Goal: Task Accomplishment & Management: Manage account settings

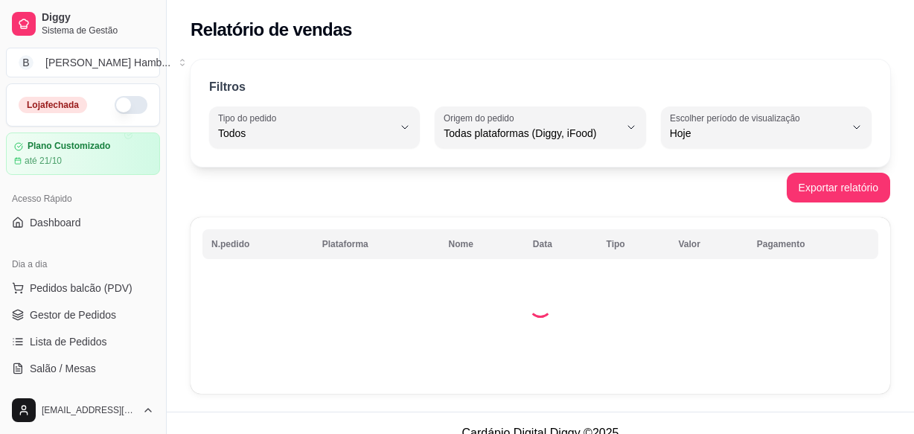
select select "ALL"
select select "0"
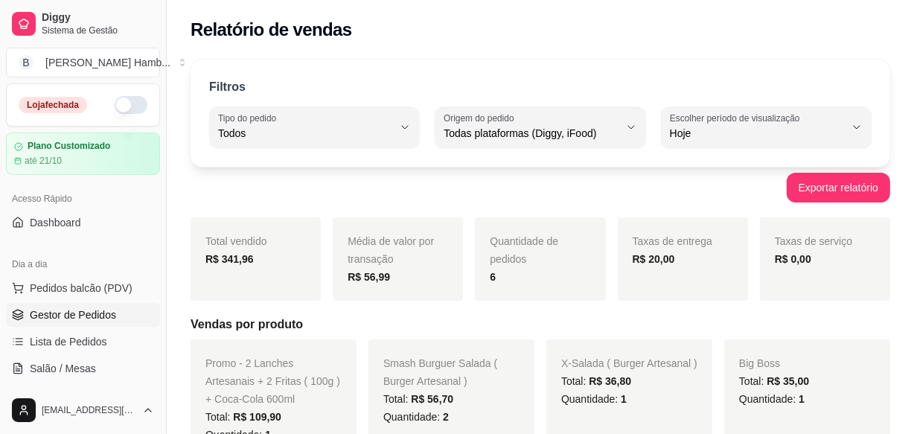
click at [88, 310] on span "Gestor de Pedidos" at bounding box center [73, 314] width 86 height 15
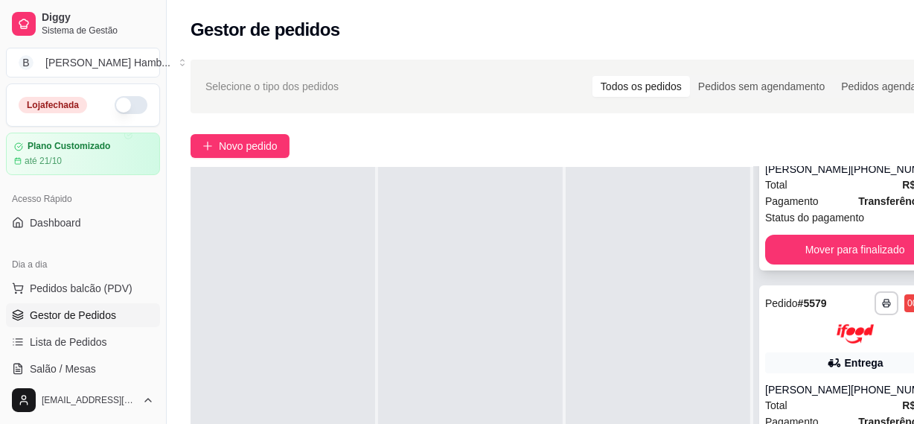
scroll to position [135, 0]
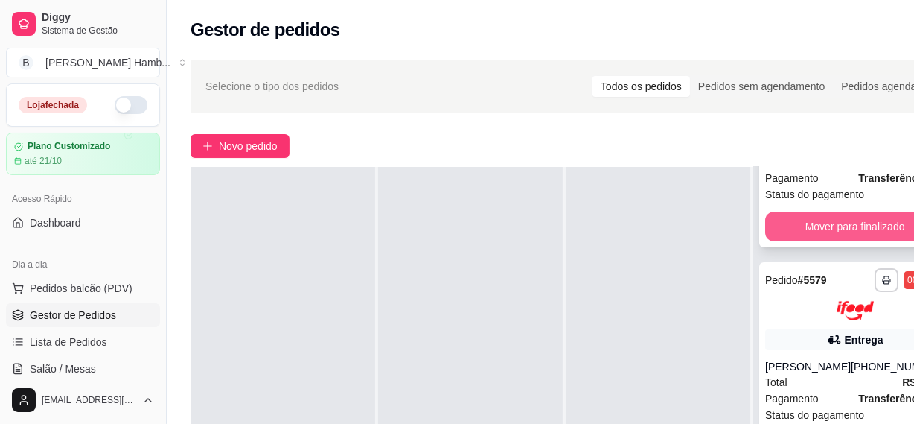
click at [849, 220] on button "Mover para finalizado" at bounding box center [854, 226] width 179 height 30
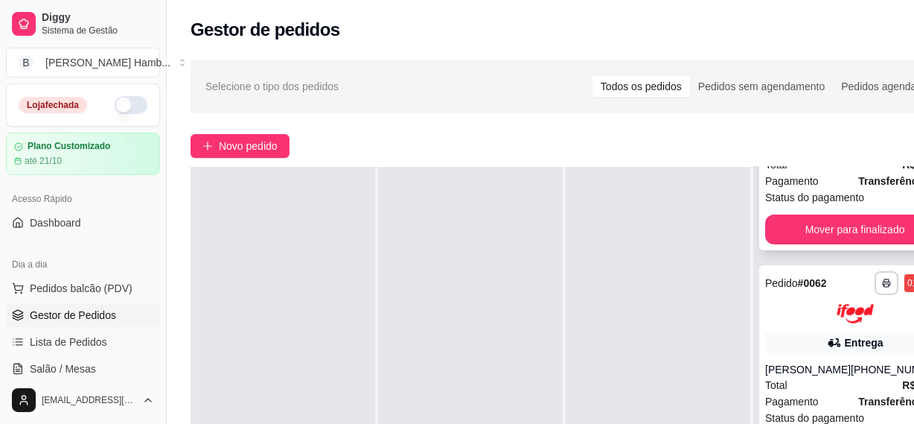
scroll to position [107, 0]
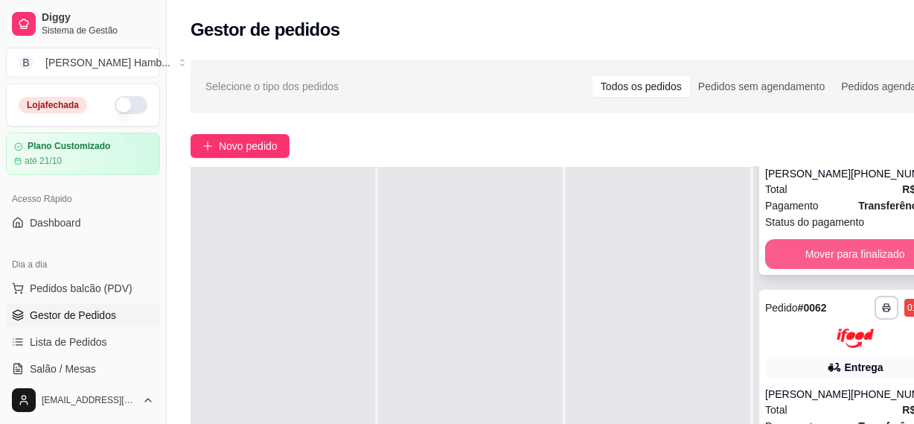
click at [798, 243] on button "Mover para finalizado" at bounding box center [854, 254] width 179 height 30
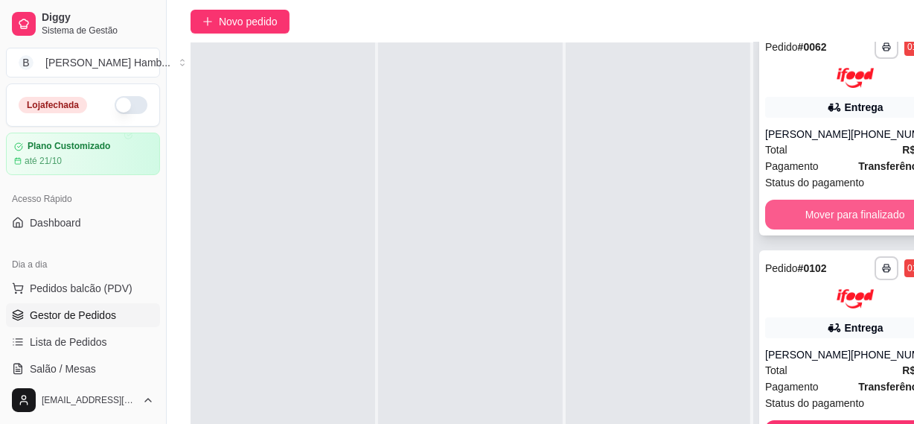
scroll to position [202, 0]
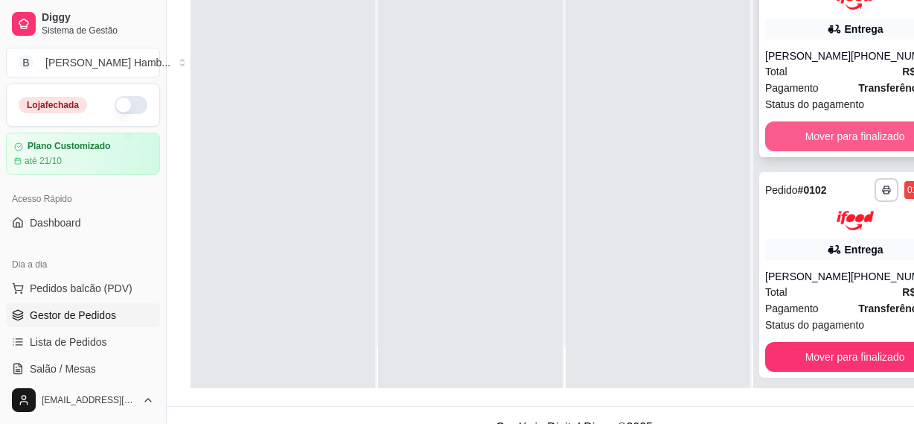
click at [814, 127] on button "Mover para finalizado" at bounding box center [854, 136] width 179 height 30
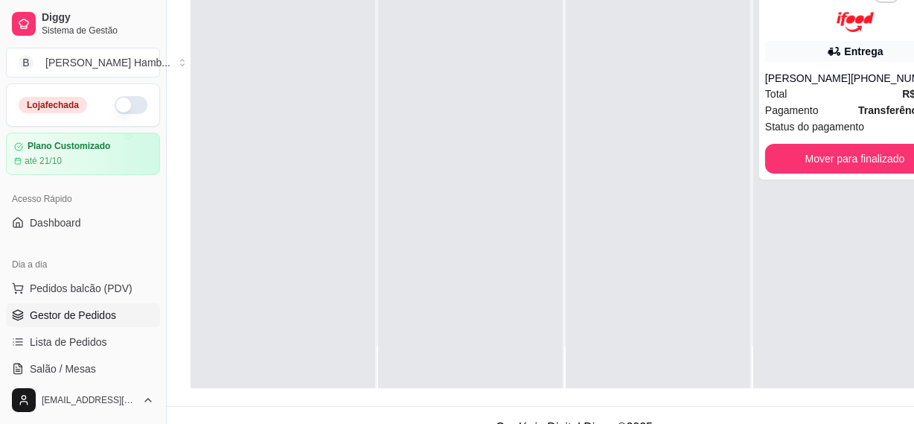
scroll to position [0, 0]
click at [811, 156] on button "Mover para finalizado" at bounding box center [854, 159] width 179 height 30
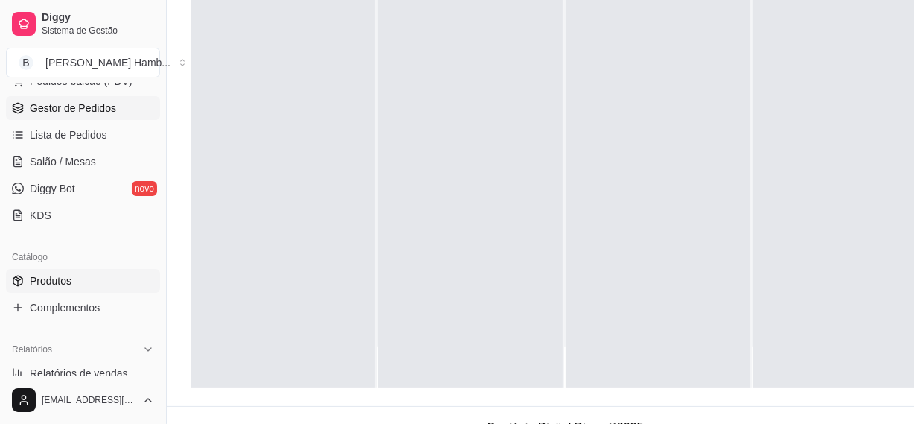
scroll to position [270, 0]
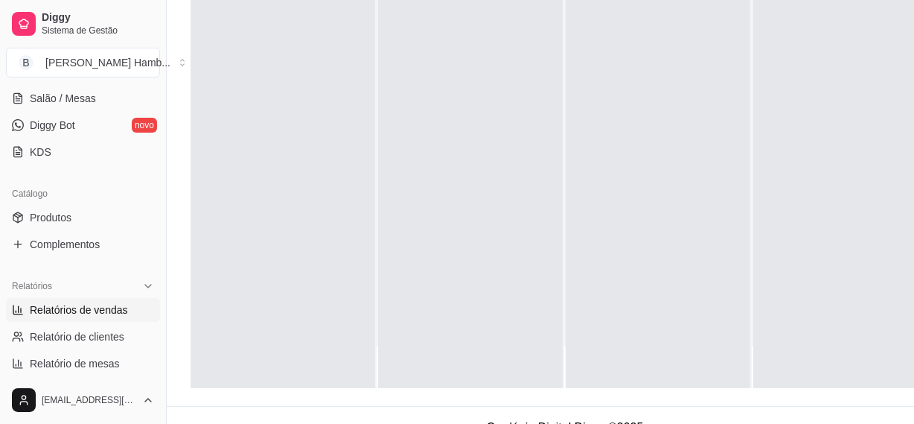
click at [106, 312] on span "Relatórios de vendas" at bounding box center [79, 309] width 98 height 15
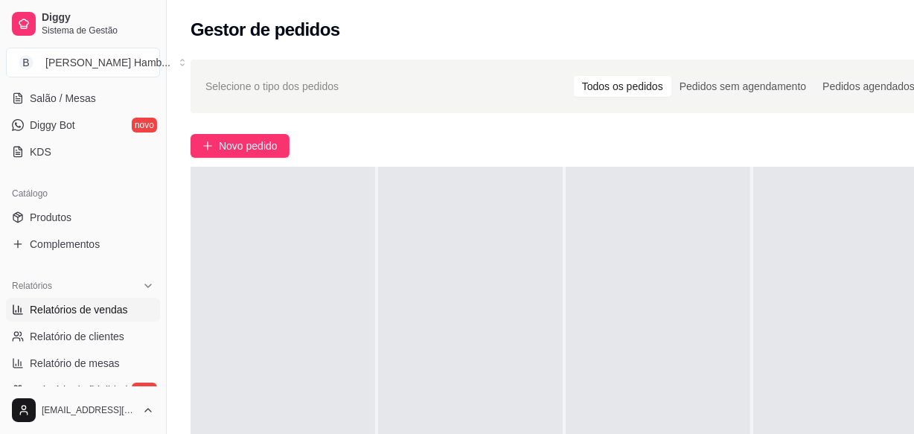
select select "ALL"
select select "0"
